Goal: Task Accomplishment & Management: Manage account settings

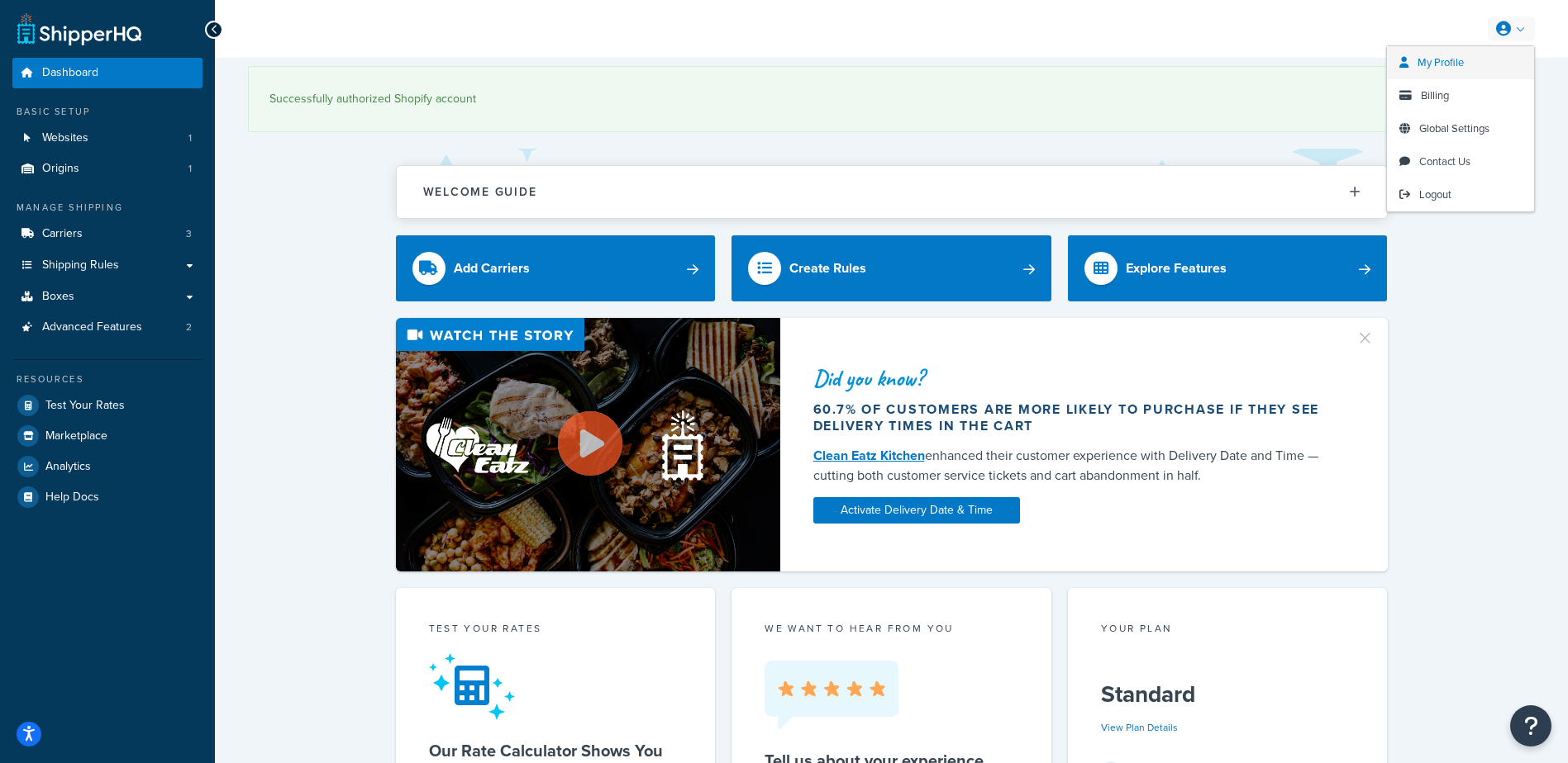
click at [1467, 56] on link "My Profile" at bounding box center [1460, 62] width 147 height 33
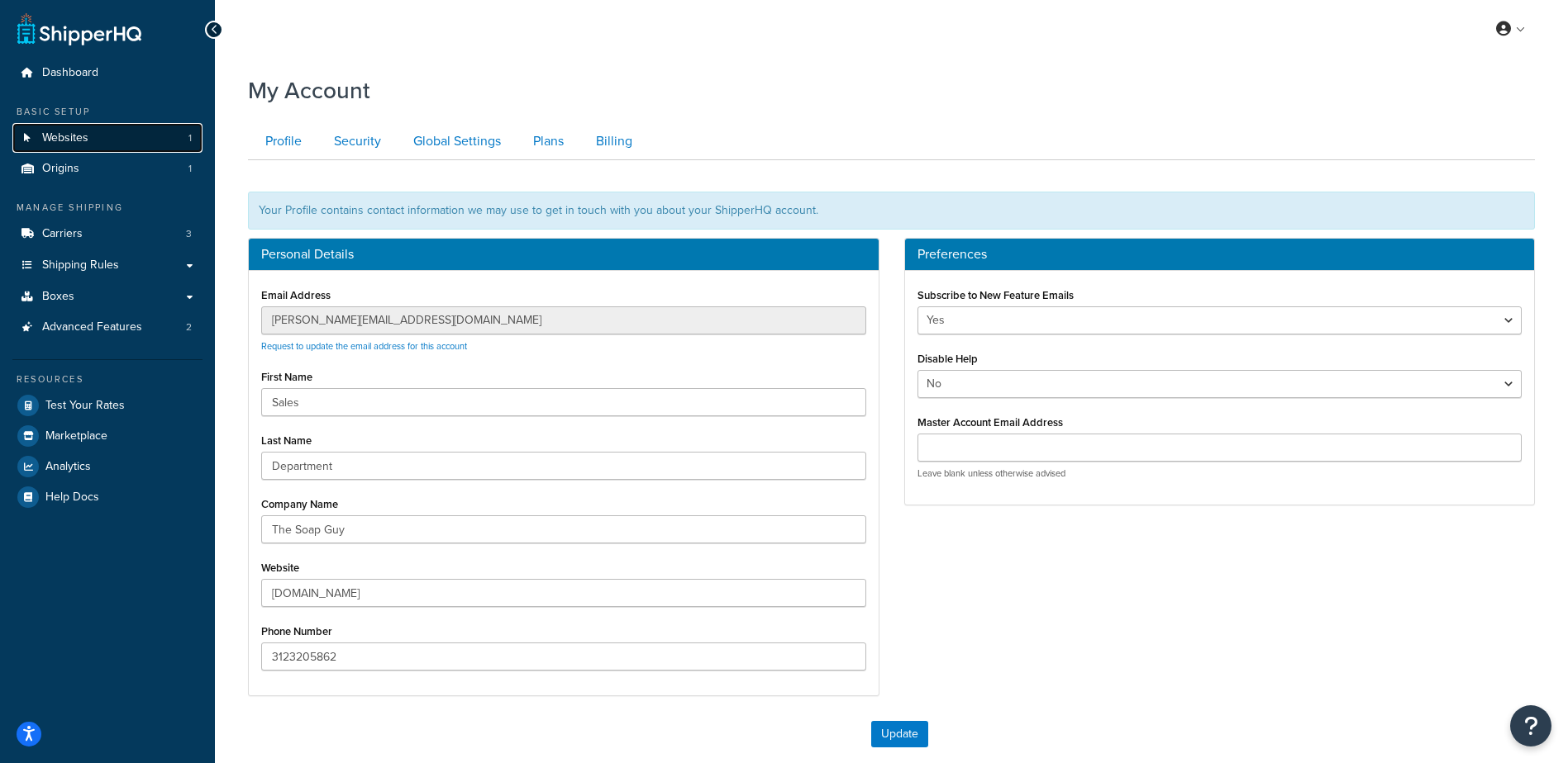
click at [84, 133] on span "Websites" at bounding box center [65, 138] width 46 height 14
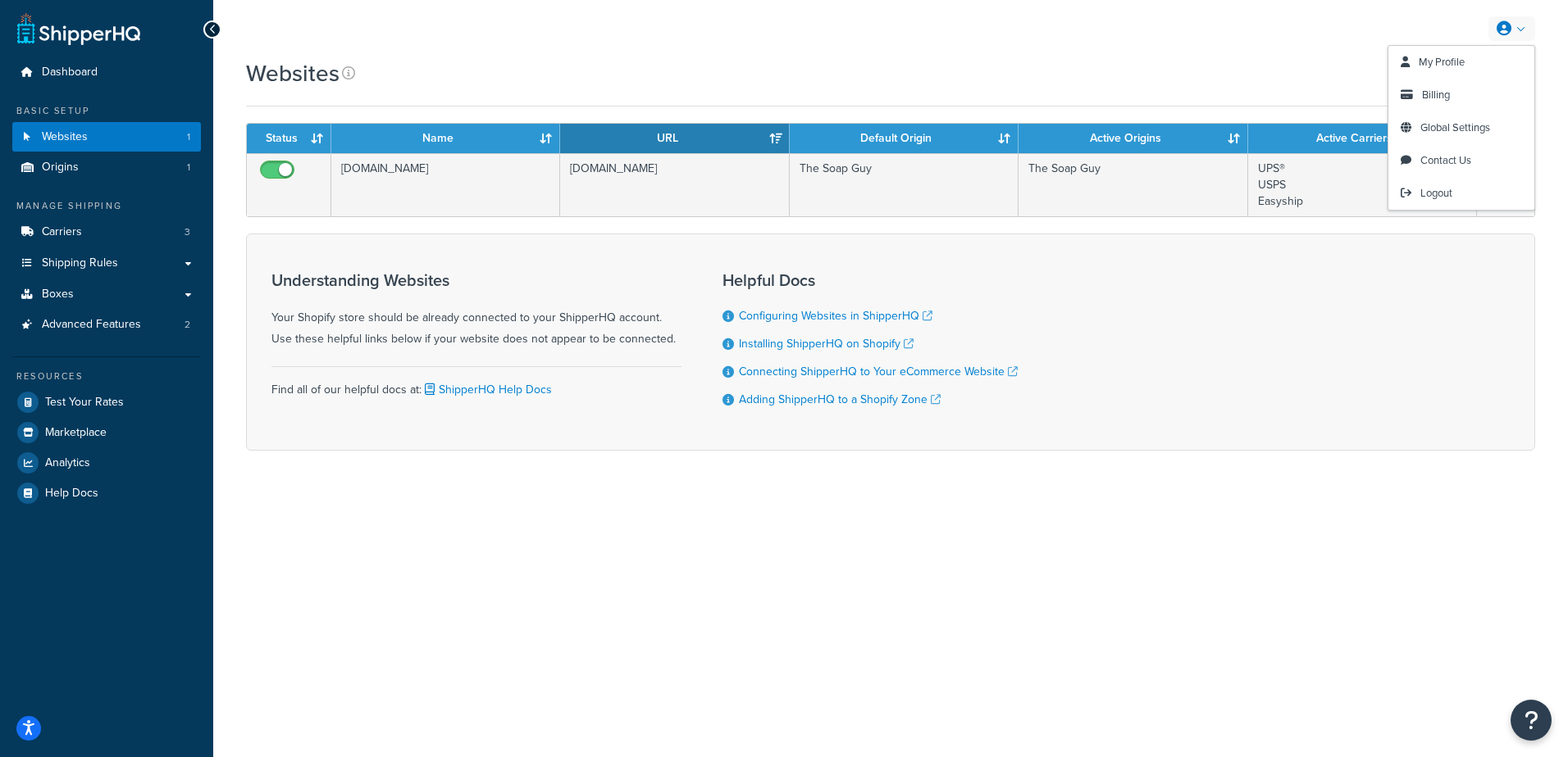
drag, startPoint x: 1537, startPoint y: 33, endPoint x: 1530, endPoint y: 31, distance: 7.3
click at [1530, 31] on div "My Profile Billing Global Settings Contact Us Logout" at bounding box center [891, 29] width 1355 height 58
click at [1446, 89] on span "Billing" at bounding box center [1436, 94] width 28 height 16
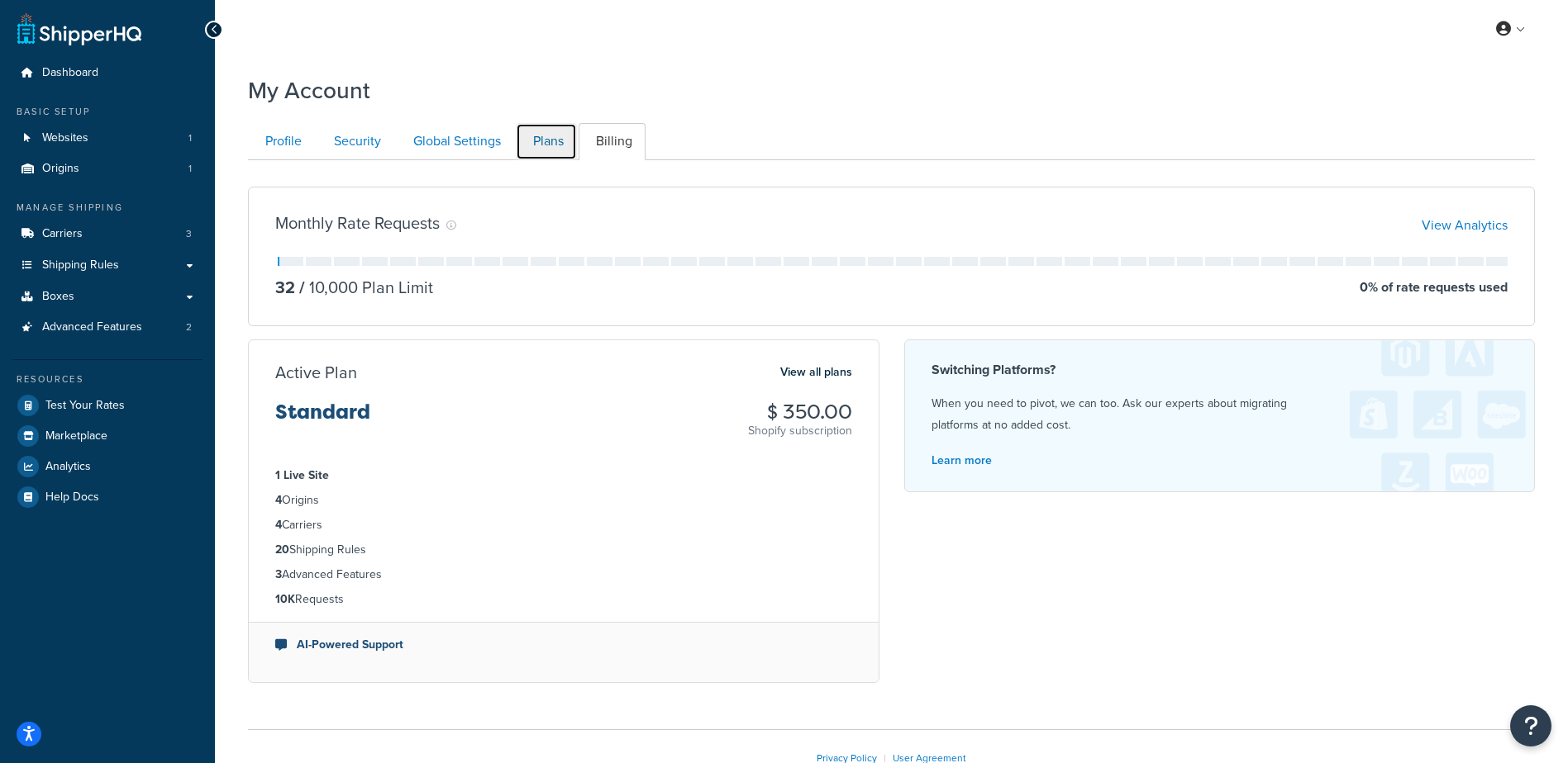
click at [539, 138] on link "Plans" at bounding box center [546, 142] width 61 height 37
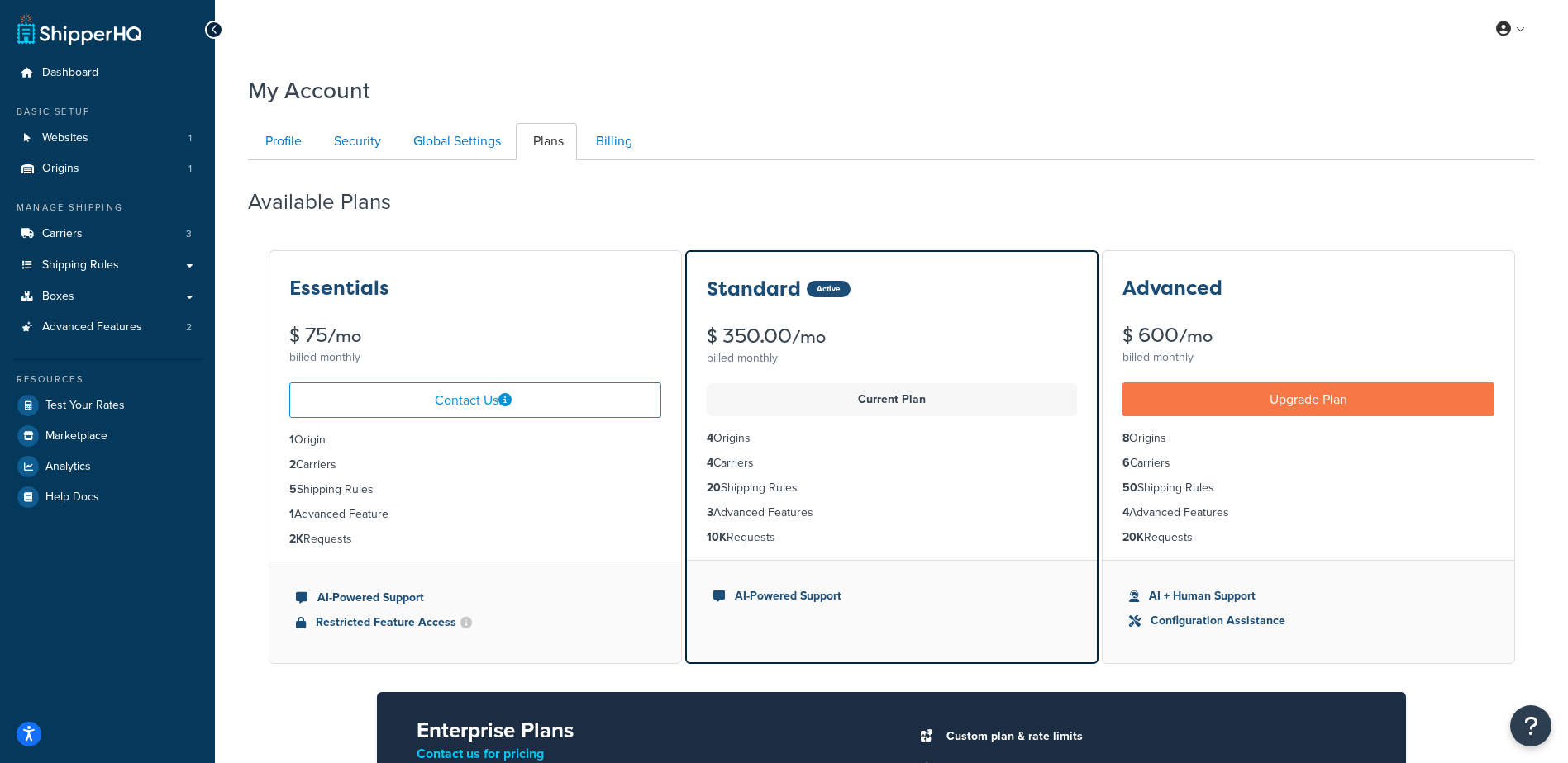
click at [865, 181] on div "Available Plans" at bounding box center [891, 198] width 1287 height 49
click at [607, 153] on link "Billing" at bounding box center [611, 142] width 67 height 37
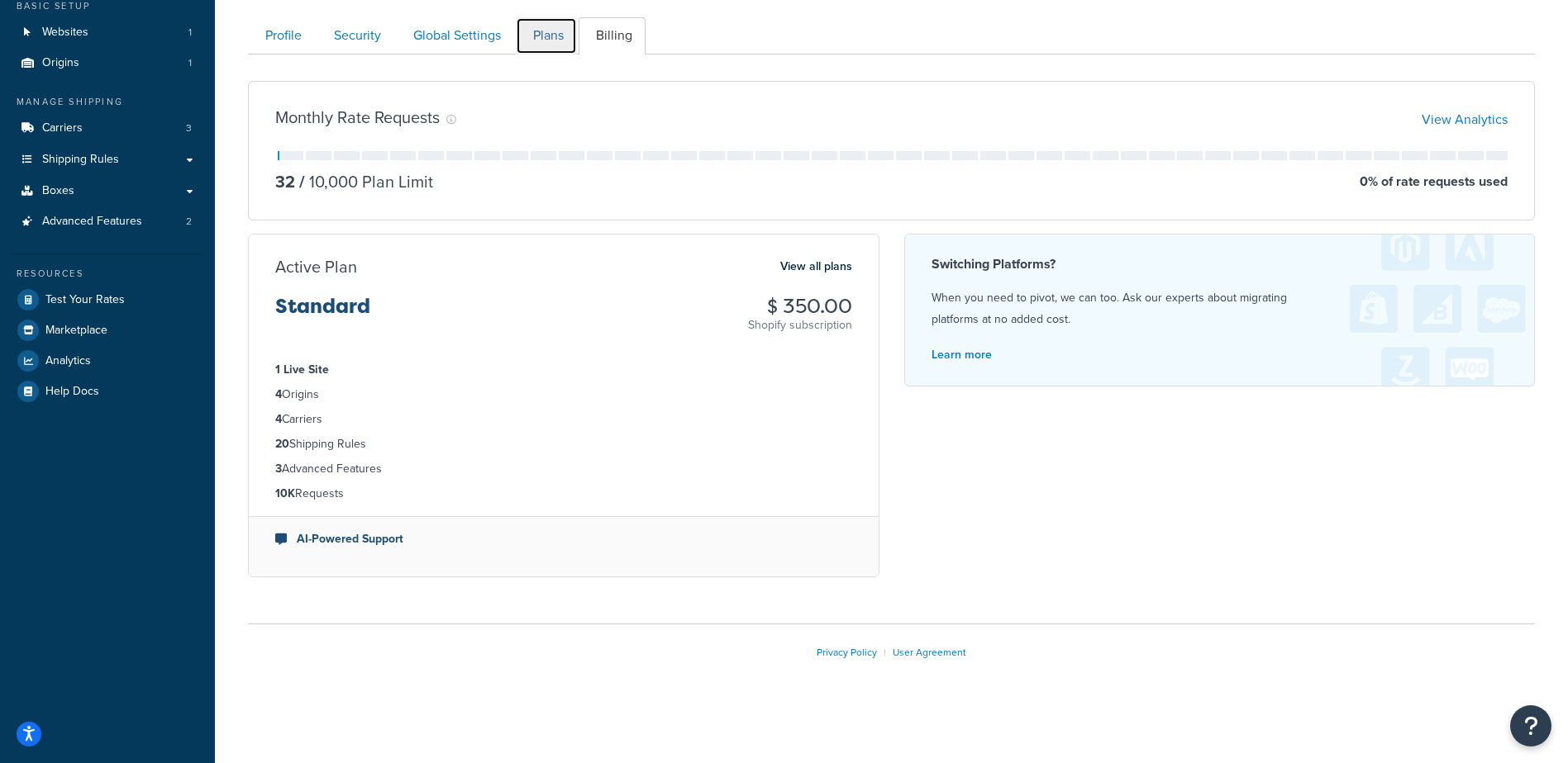
click at [554, 40] on link "Plans" at bounding box center [546, 37] width 61 height 37
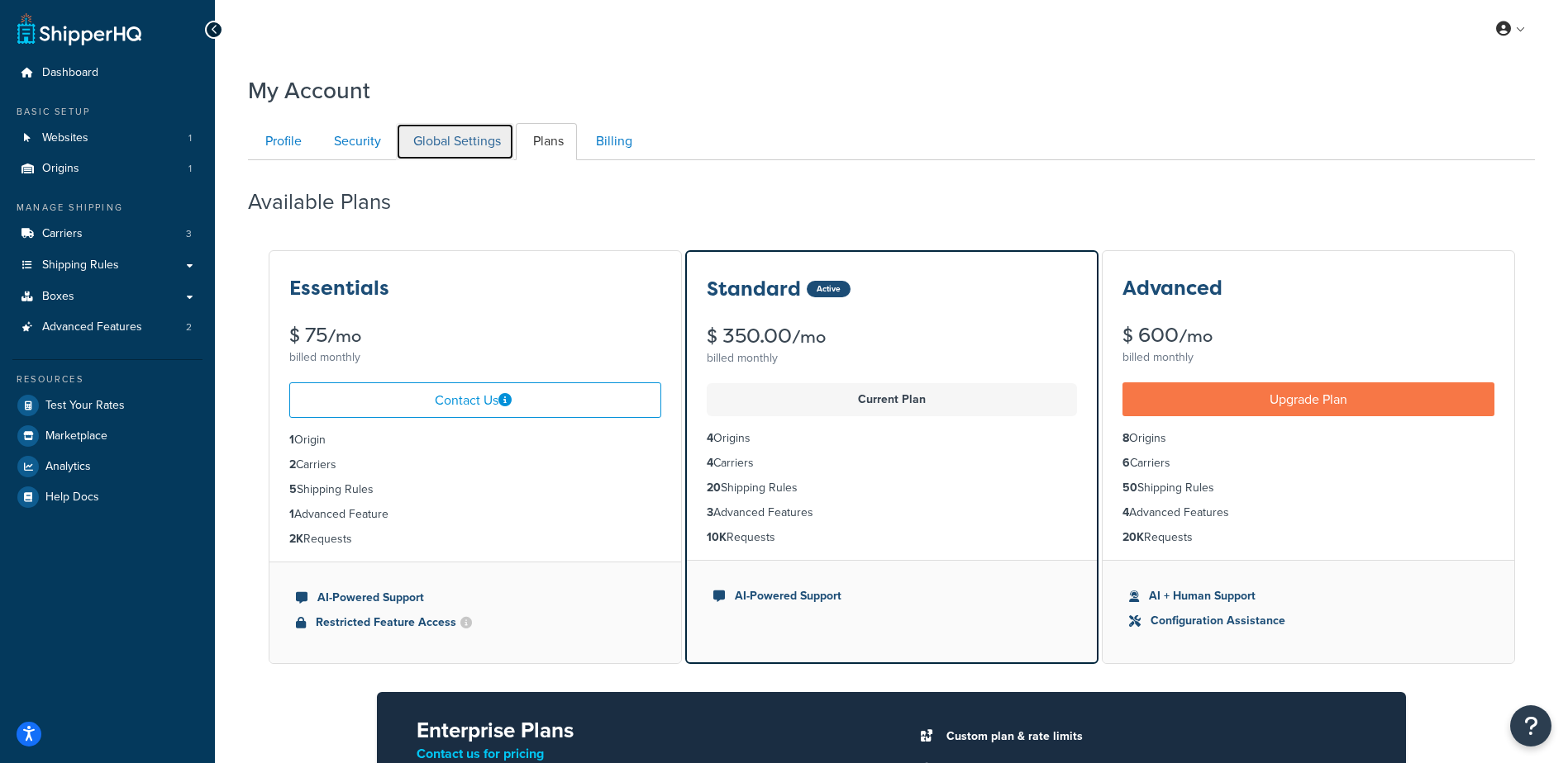
click at [460, 136] on link "Global Settings" at bounding box center [455, 142] width 118 height 37
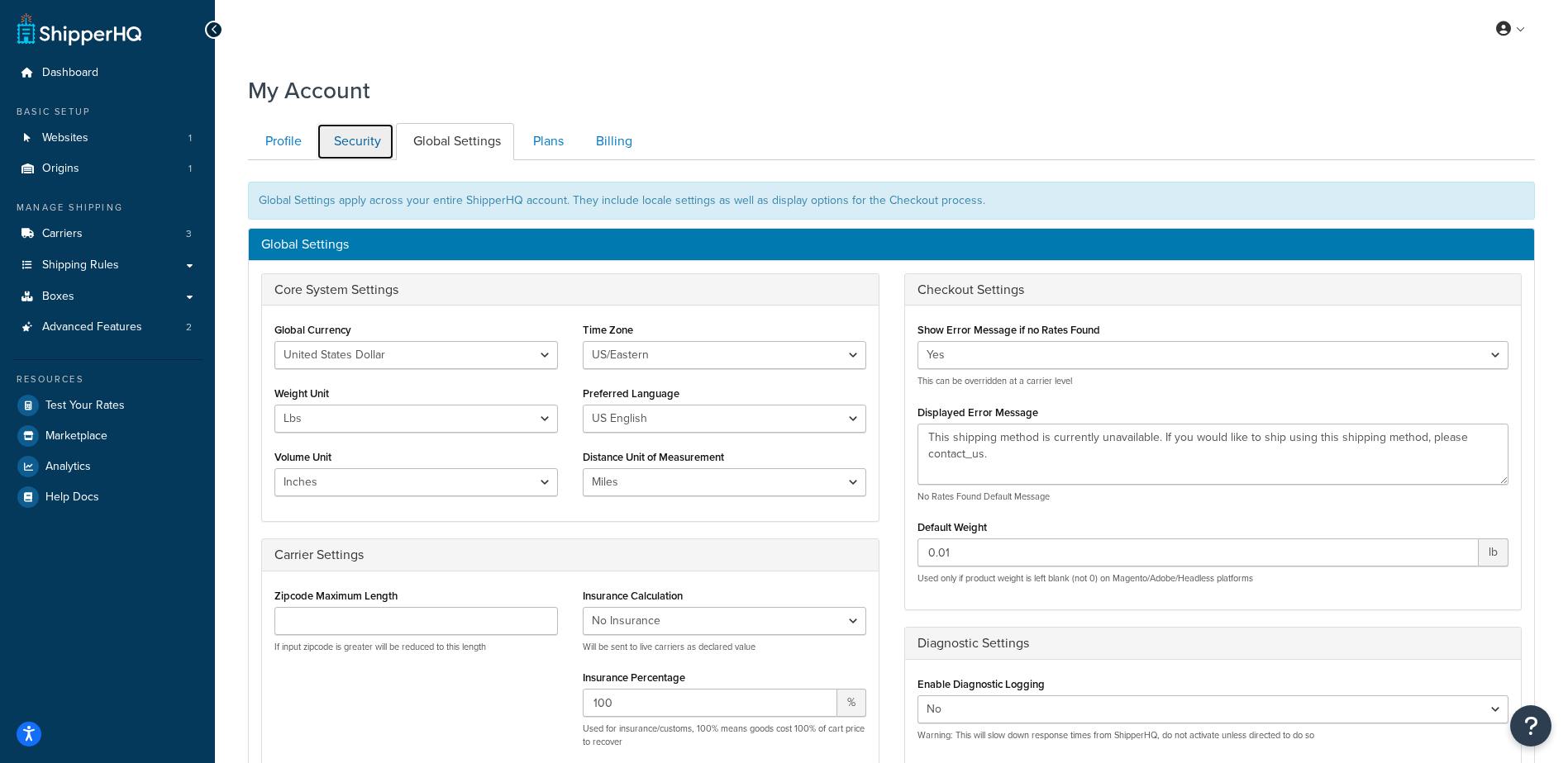
click at [366, 142] on link "Security" at bounding box center [355, 142] width 78 height 37
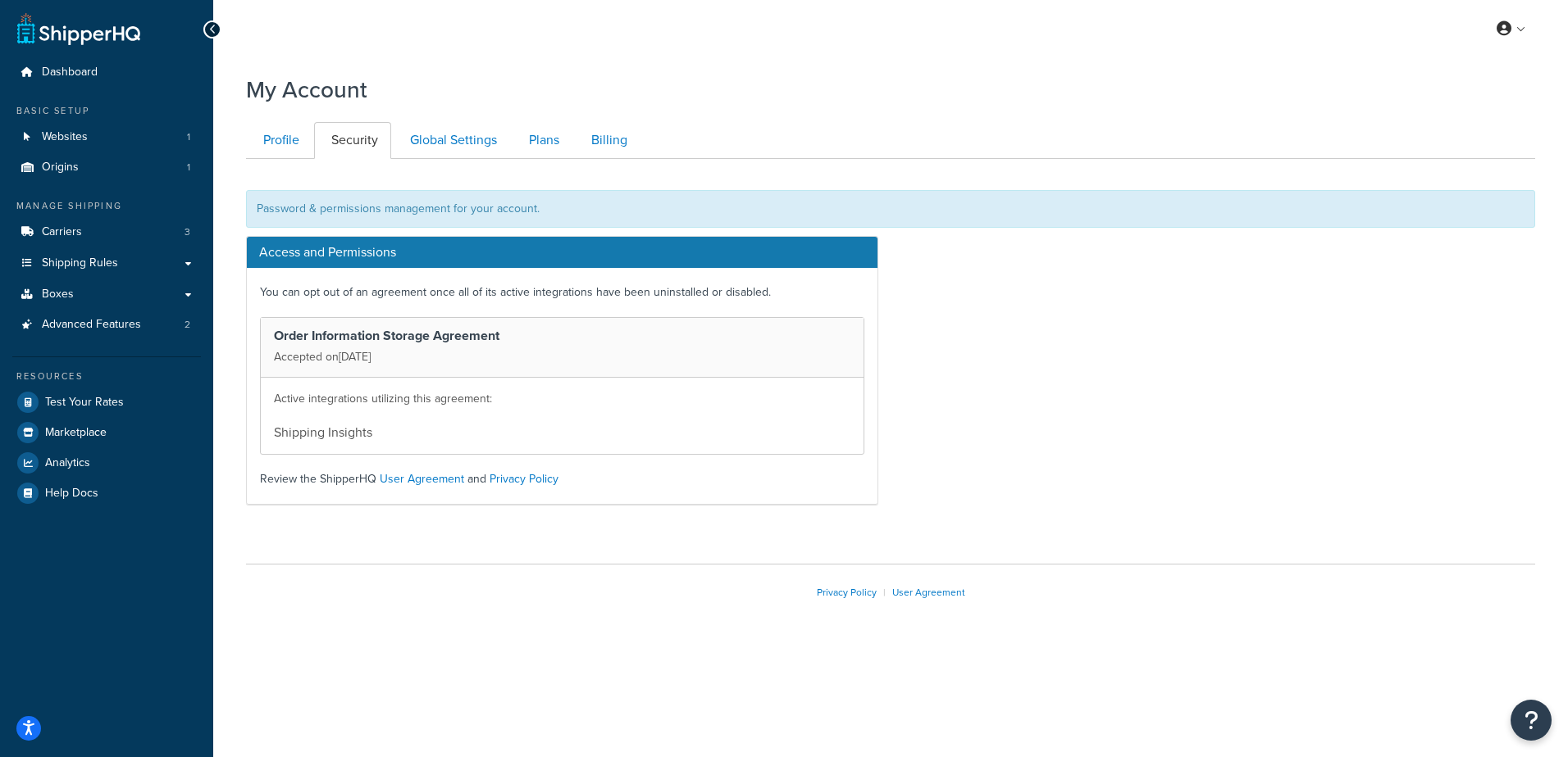
click at [797, 74] on div "My Account" at bounding box center [890, 86] width 1289 height 40
